Goal: Task Accomplishment & Management: Use online tool/utility

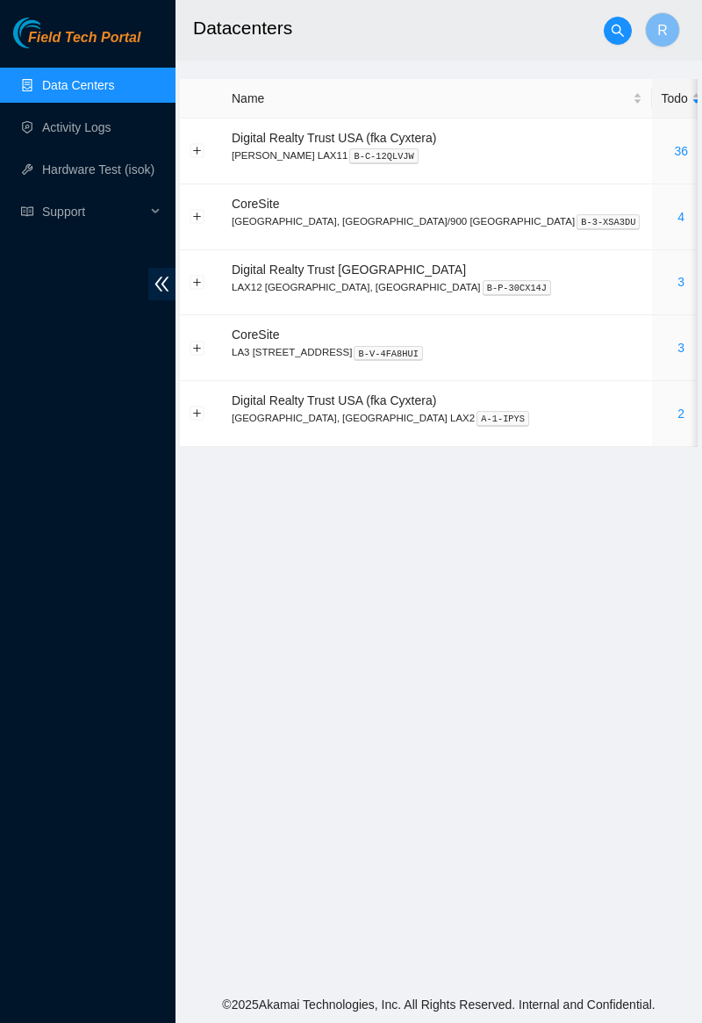
click at [678, 212] on link "4" at bounding box center [681, 217] width 7 height 14
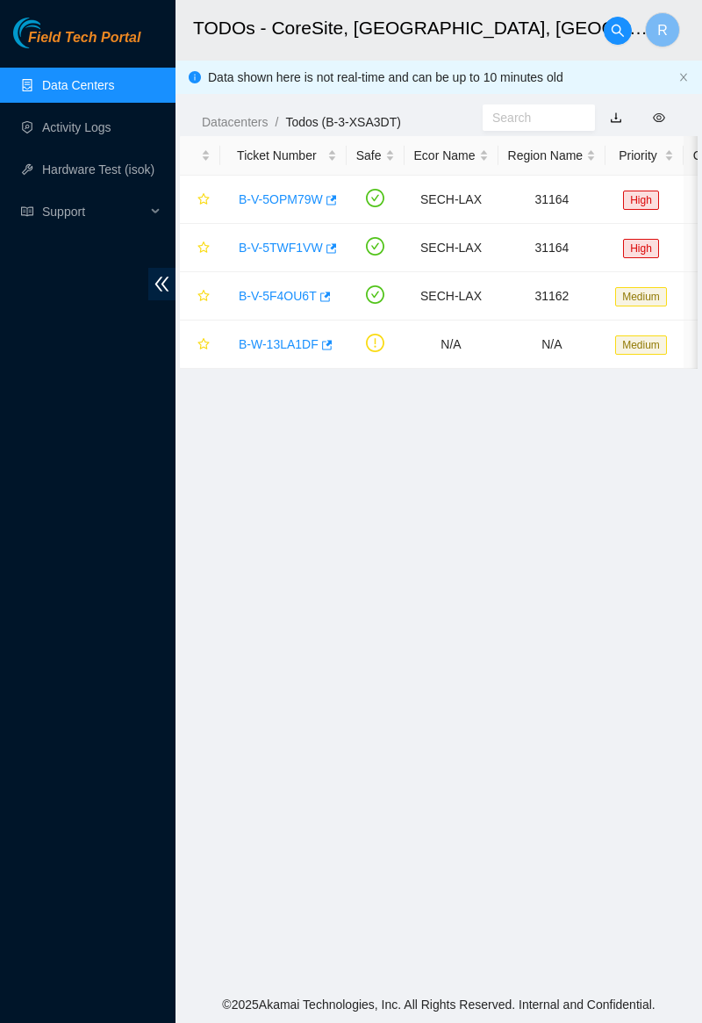
click at [291, 201] on link "B-V-5OPM79W" at bounding box center [281, 199] width 84 height 14
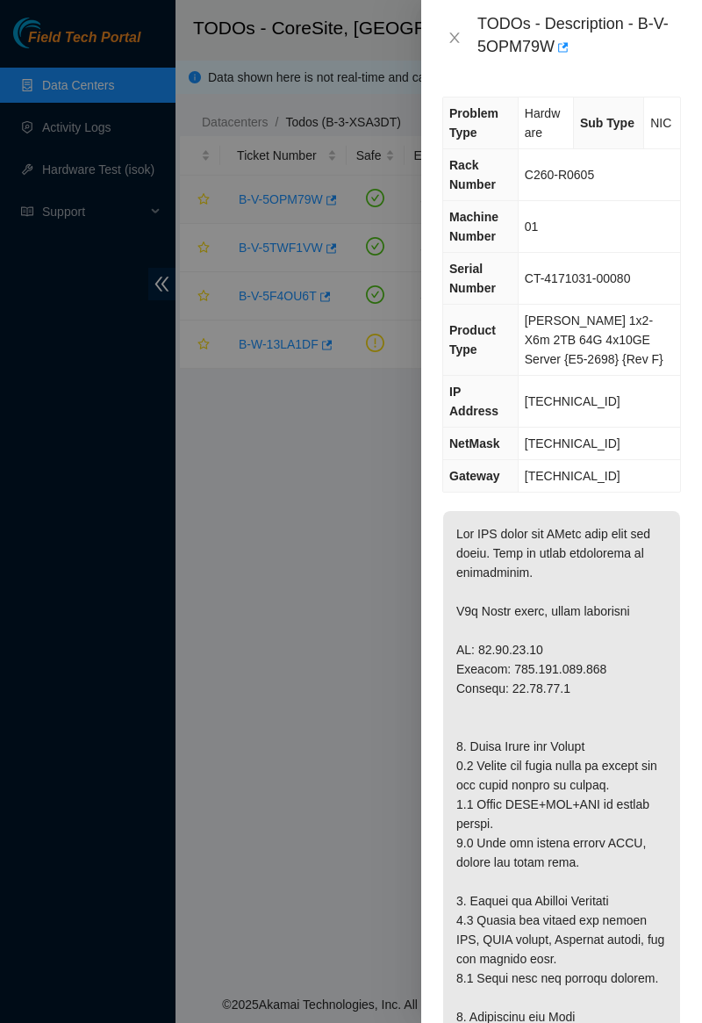
click at [701, 4] on div "TODOs - Description - B-V-5OPM79W" at bounding box center [561, 37] width 281 height 75
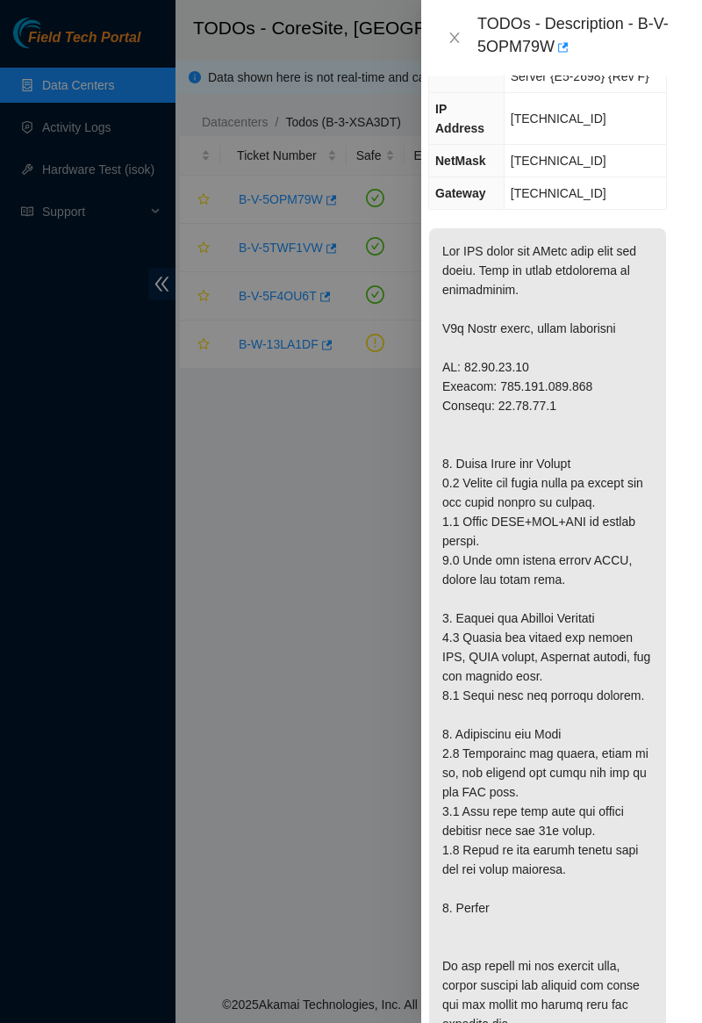
scroll to position [284, 14]
copy div "B-V-5OPM79W"
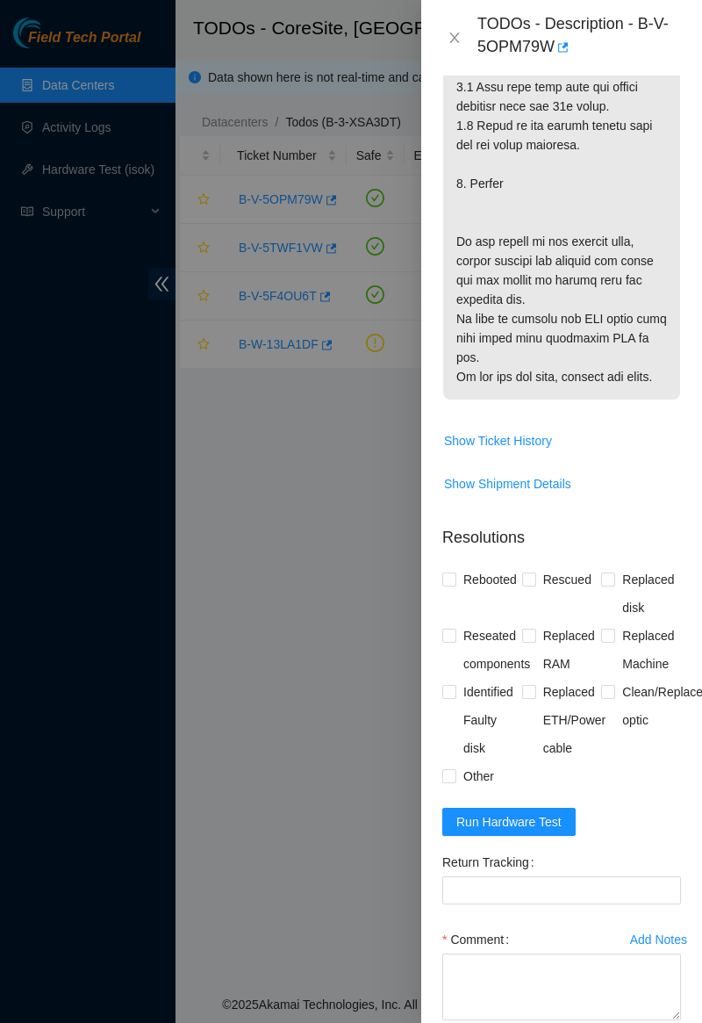
scroll to position [1064, 0]
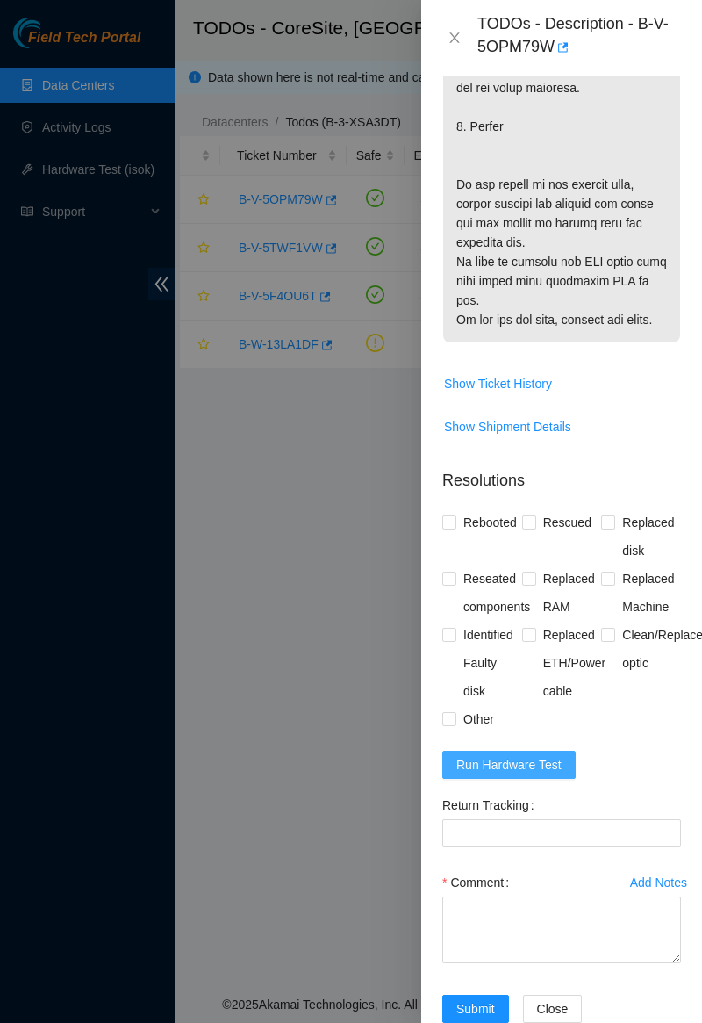
click at [528, 755] on span "Run Hardware Test" at bounding box center [508, 764] width 105 height 19
